Goal: Task Accomplishment & Management: Manage account settings

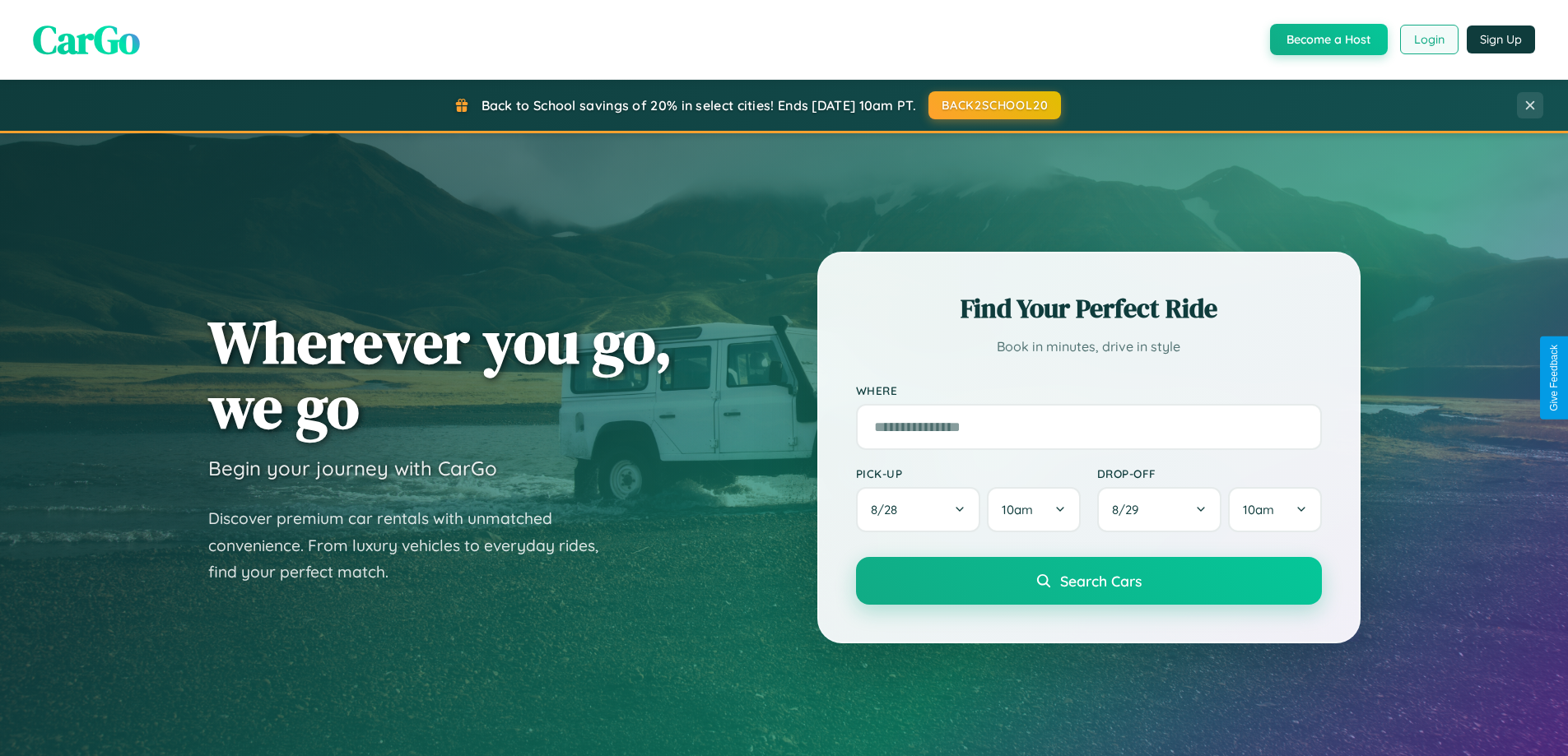
click at [1428, 40] on button "Login" at bounding box center [1429, 40] width 59 height 30
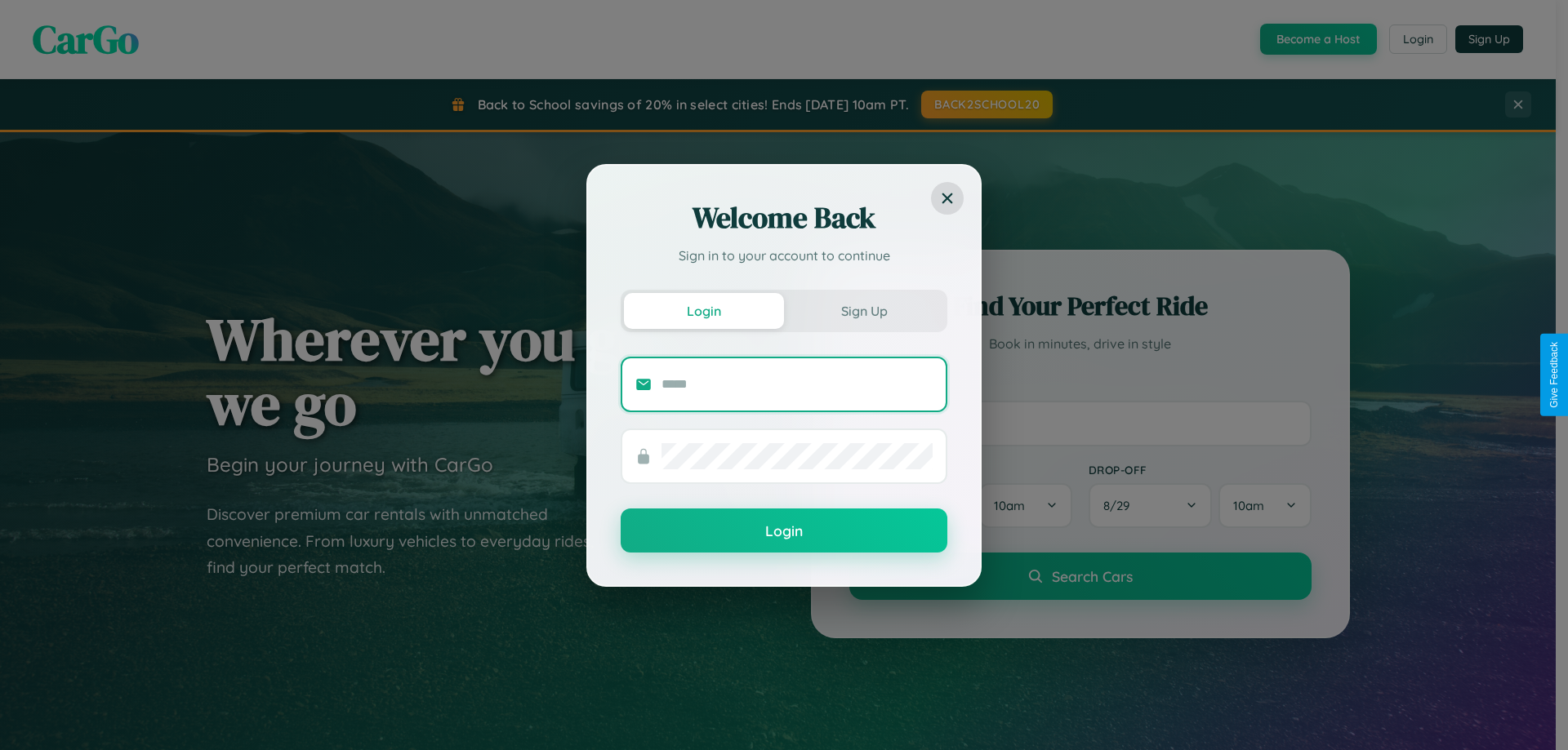
click at [797, 384] on input "text" at bounding box center [797, 385] width 271 height 26
type input "**********"
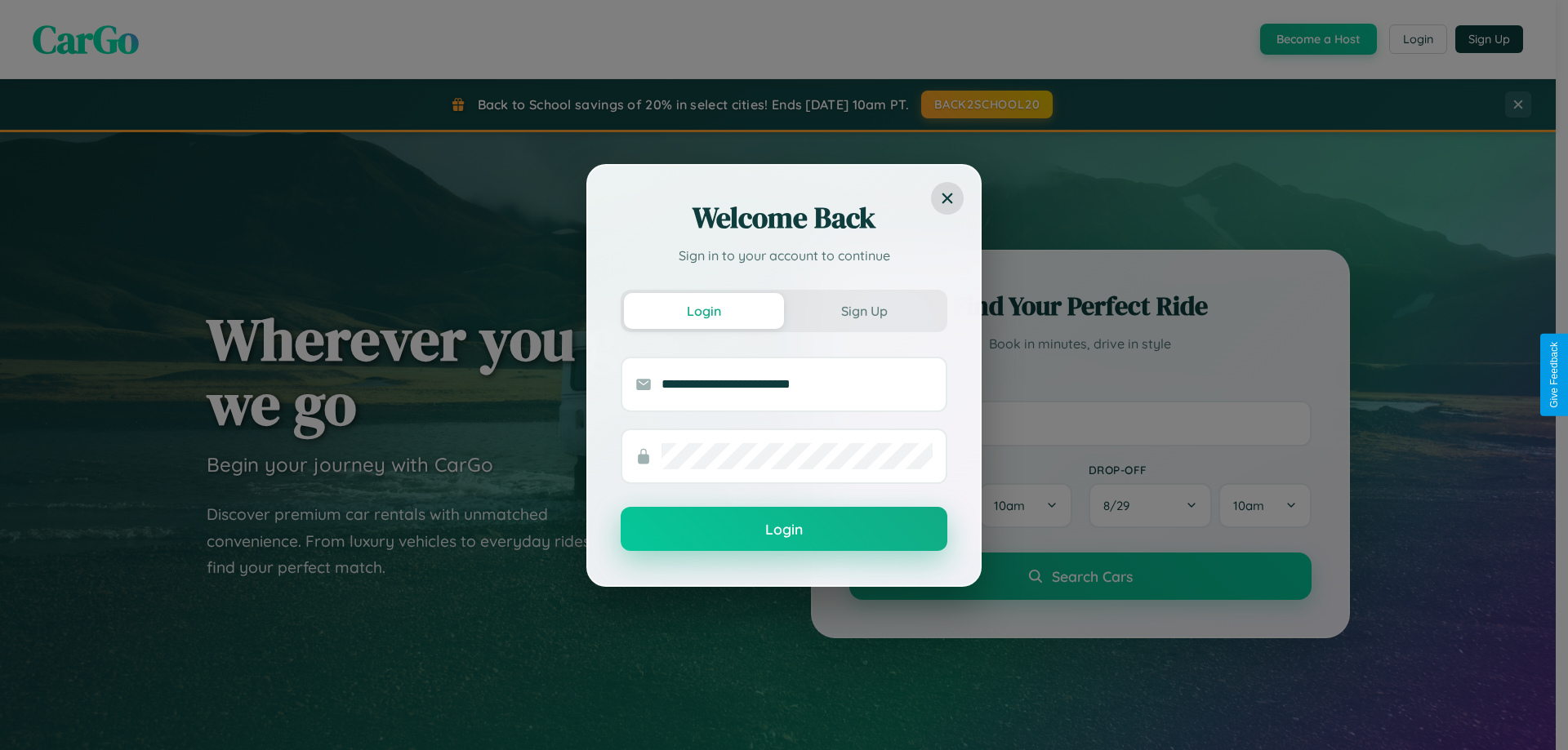
click at [784, 530] on button "Login" at bounding box center [784, 529] width 326 height 45
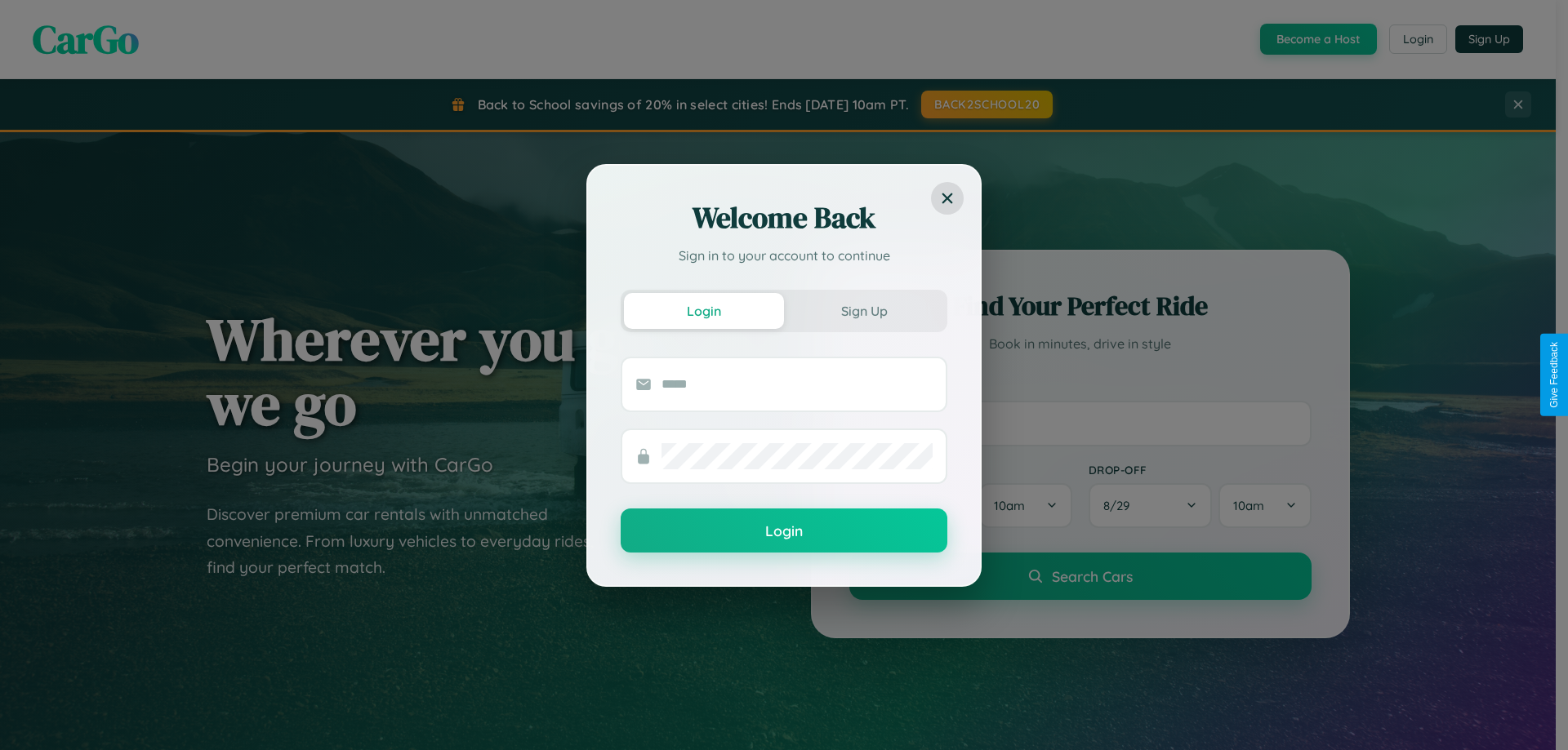
click at [1417, 40] on div "Welcome Back Sign in to your account to continue Login Sign Up Login" at bounding box center [784, 375] width 1568 height 750
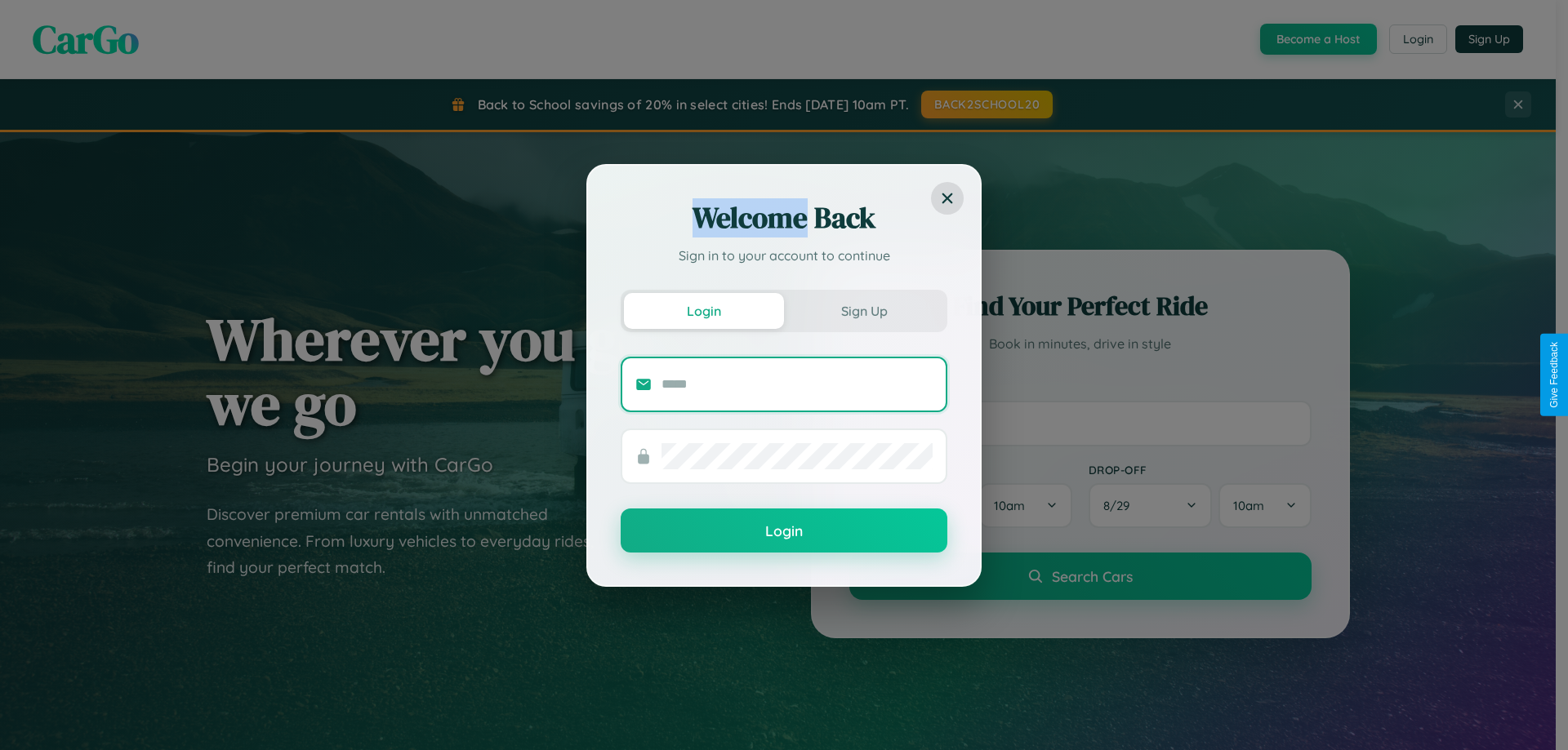
click at [797, 384] on input "text" at bounding box center [797, 385] width 271 height 26
type input "**********"
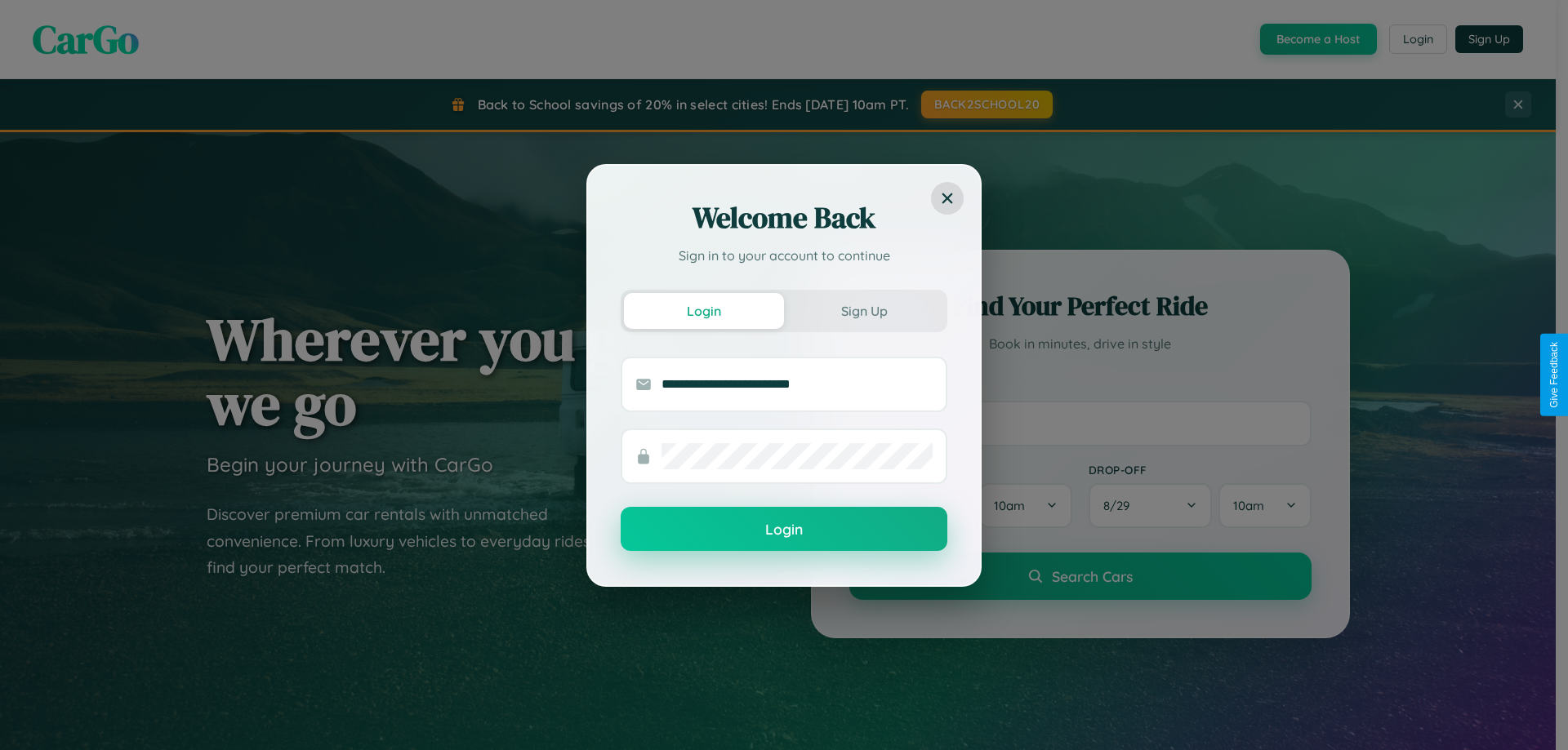
click at [784, 530] on button "Login" at bounding box center [784, 529] width 326 height 45
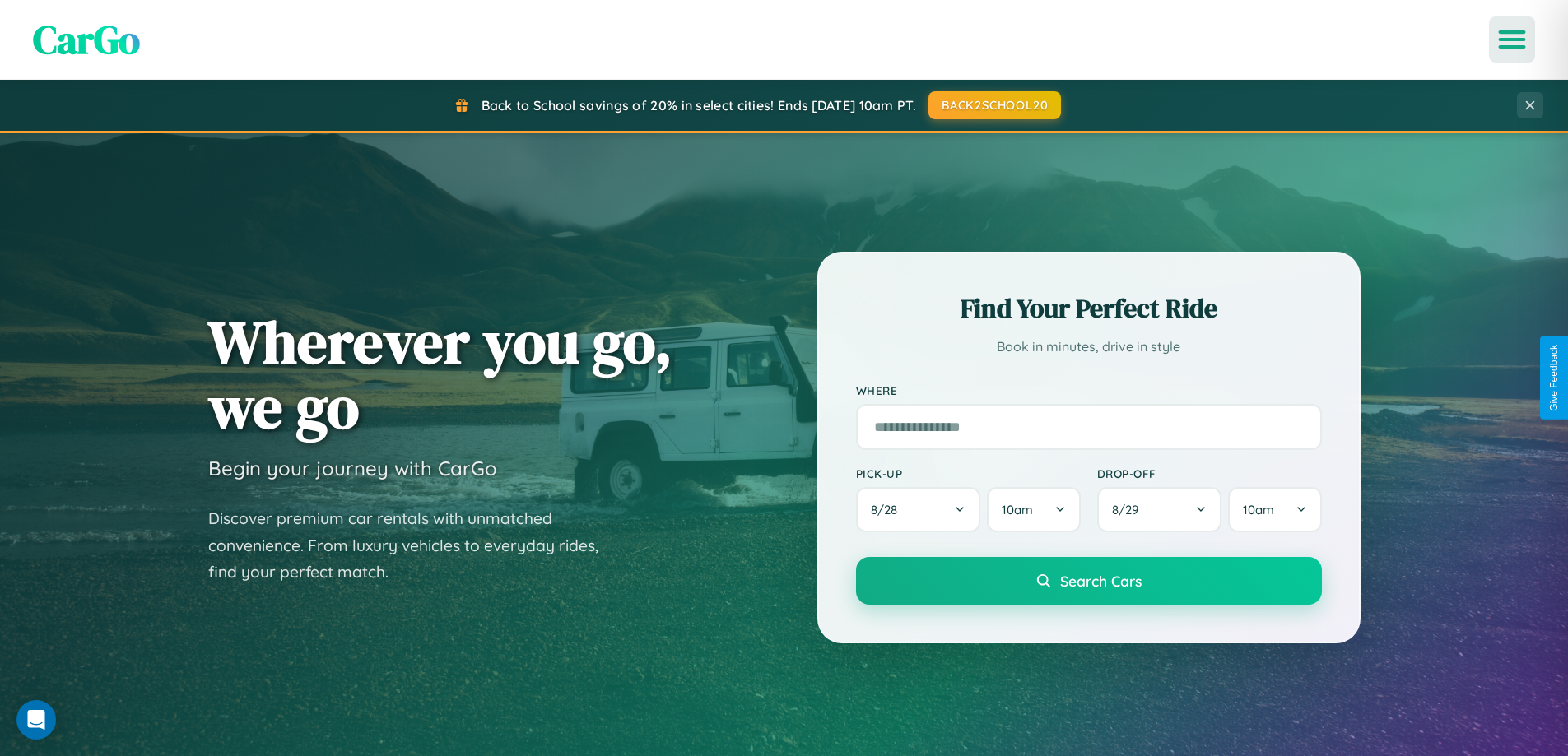
click at [1512, 40] on icon "Open menu" at bounding box center [1513, 39] width 24 height 15
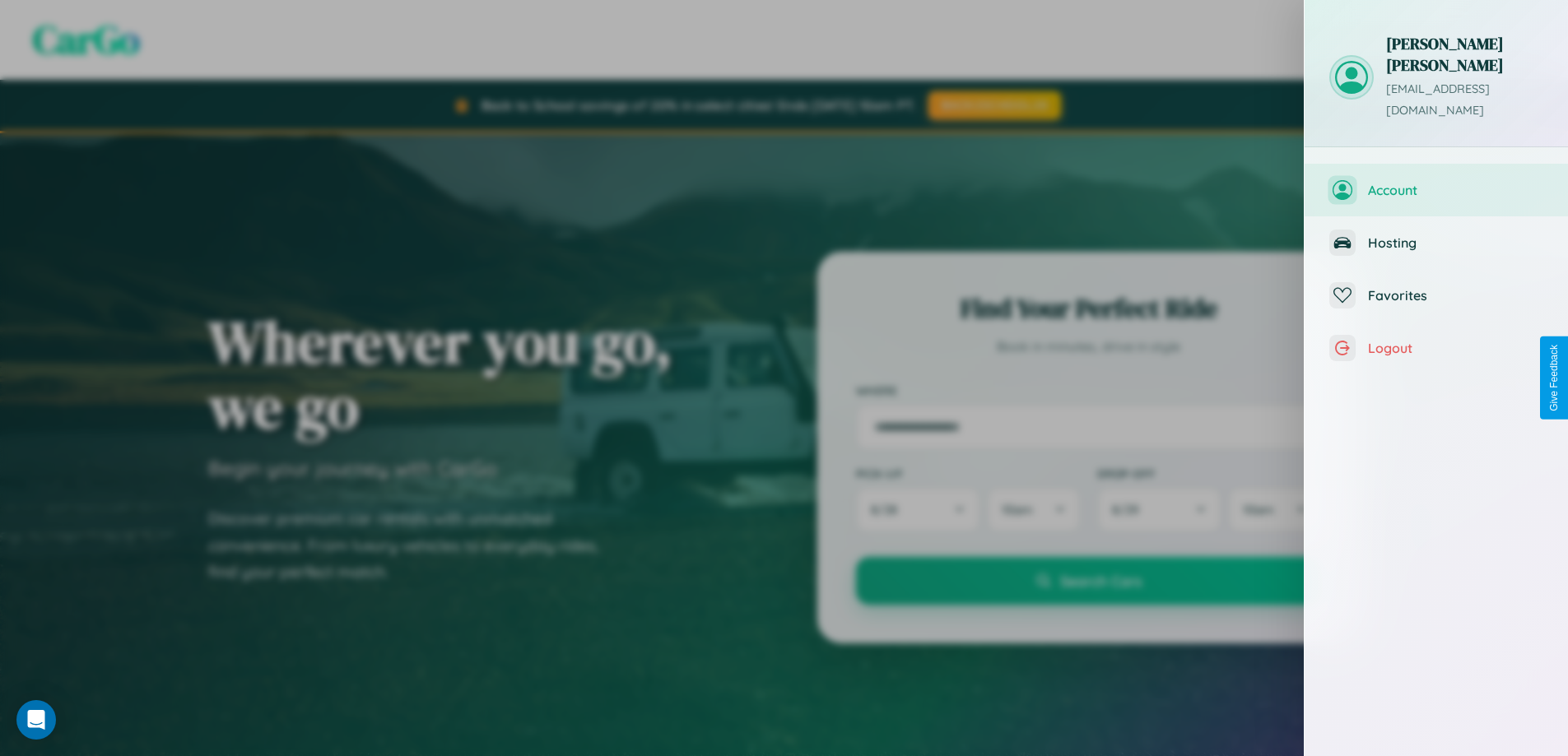
click at [1436, 182] on span "Account" at bounding box center [1456, 189] width 176 height 17
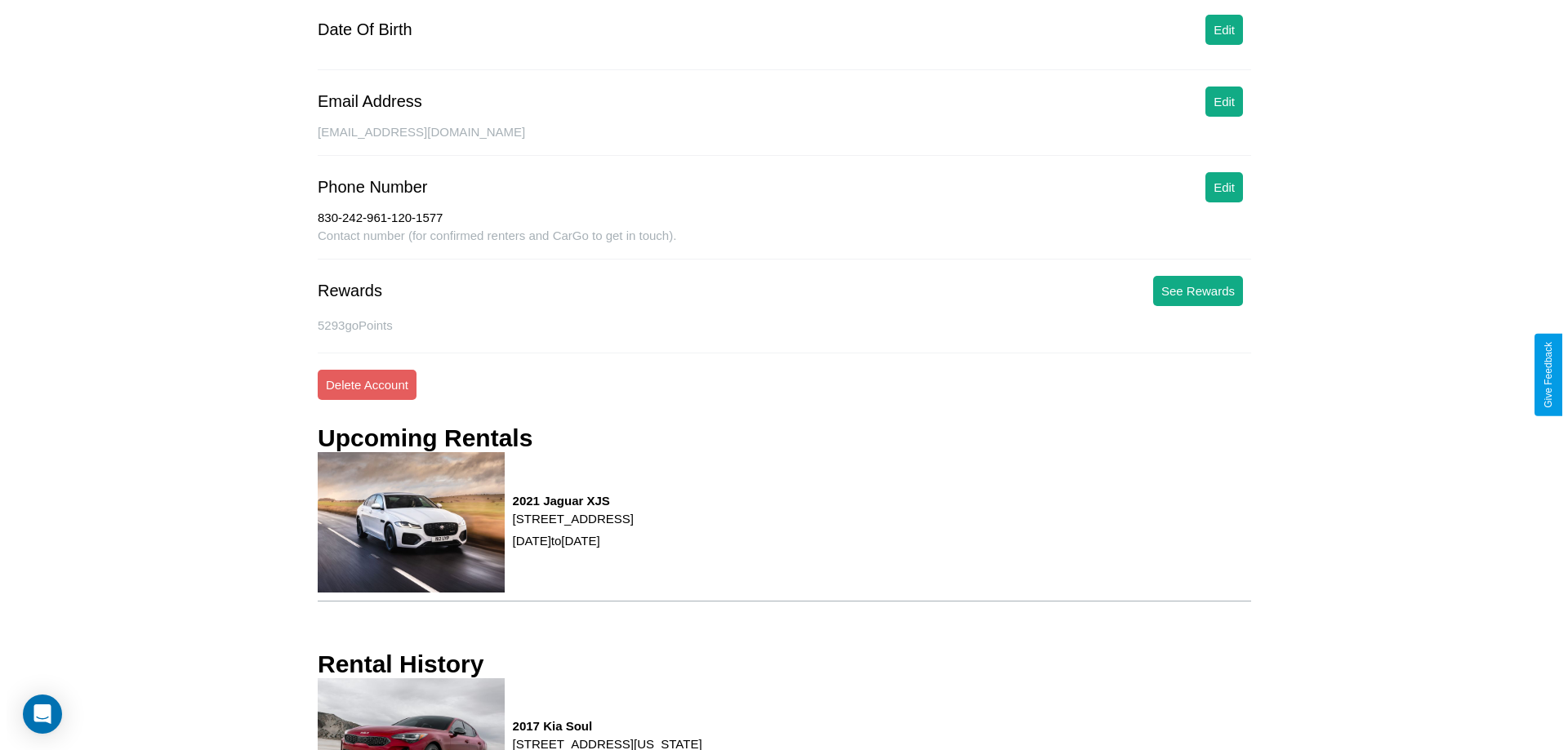
scroll to position [222, 0]
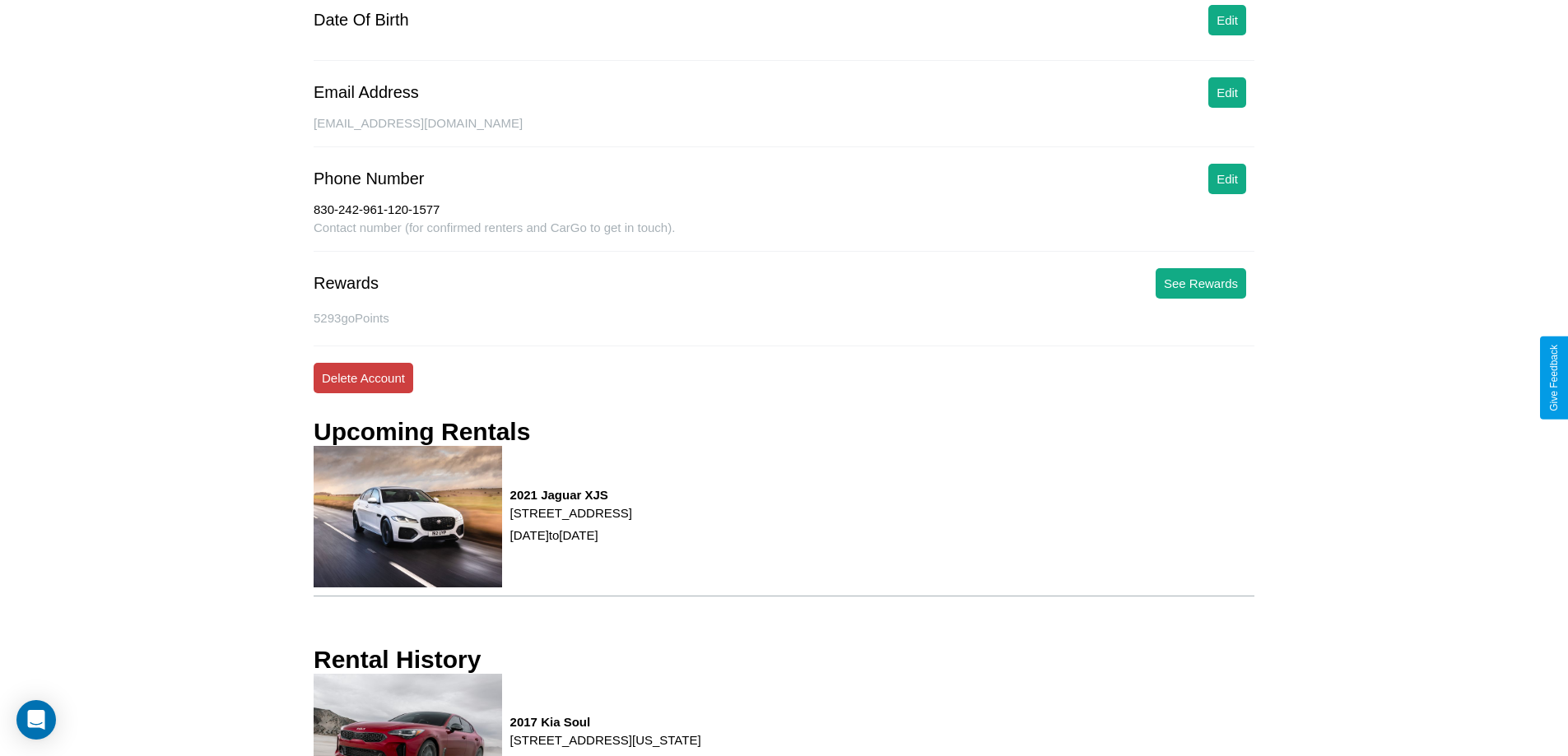
click at [363, 378] on button "Delete Account" at bounding box center [363, 378] width 100 height 31
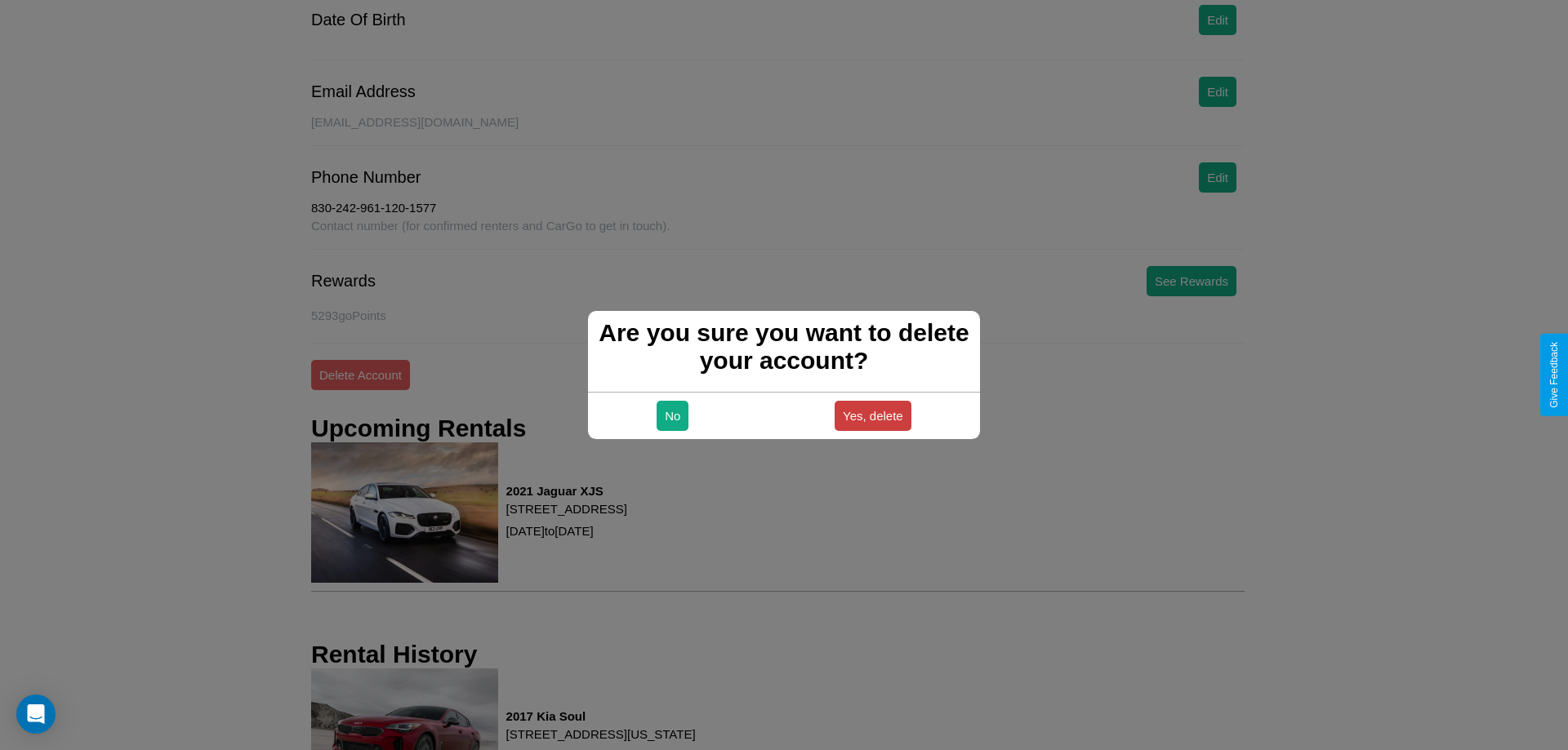
click at [872, 416] on button "Yes, delete" at bounding box center [873, 416] width 77 height 31
